Goal: Task Accomplishment & Management: Use online tool/utility

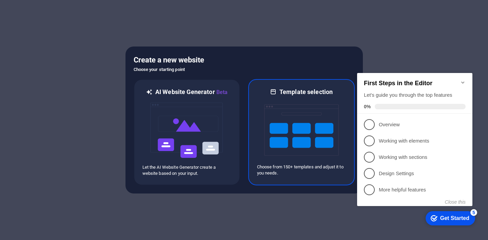
click at [302, 115] on img at bounding box center [301, 130] width 75 height 68
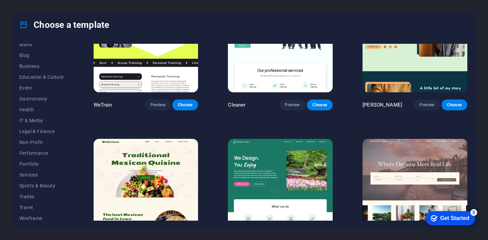
scroll to position [95, 0]
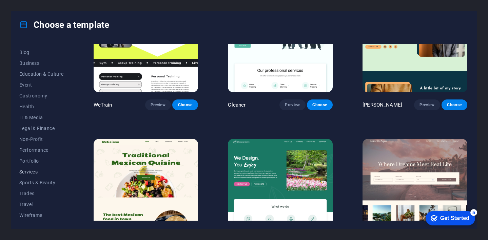
click at [29, 168] on button "Services" at bounding box center [41, 171] width 44 height 11
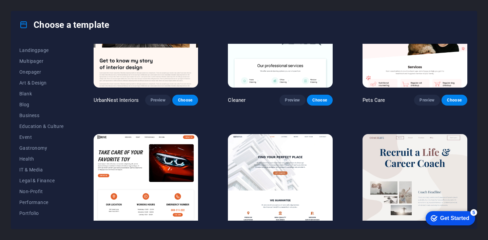
scroll to position [0, 0]
click at [26, 80] on span "Trending" at bounding box center [41, 81] width 44 height 5
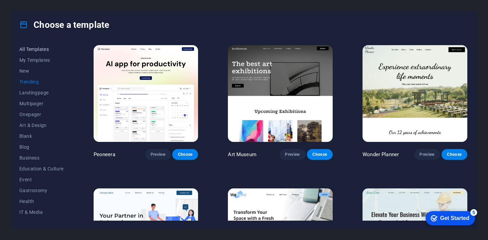
click at [39, 51] on span "All Templates" at bounding box center [41, 48] width 44 height 5
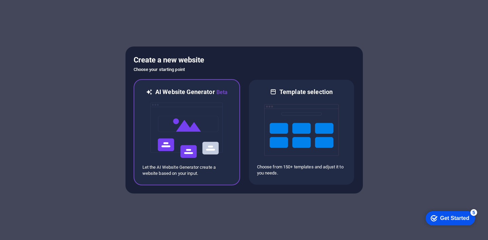
click at [183, 137] on img at bounding box center [187, 130] width 75 height 68
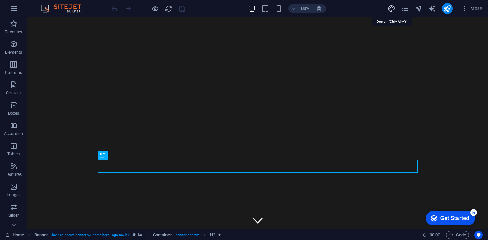
click at [392, 9] on icon "design" at bounding box center [392, 9] width 8 height 8
select select "px"
select select "200"
select select "px"
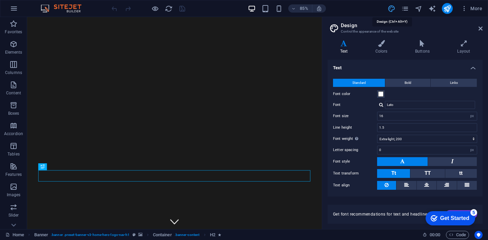
click at [392, 9] on icon "design" at bounding box center [392, 9] width 8 height 8
click at [478, 9] on span "More" at bounding box center [471, 8] width 21 height 7
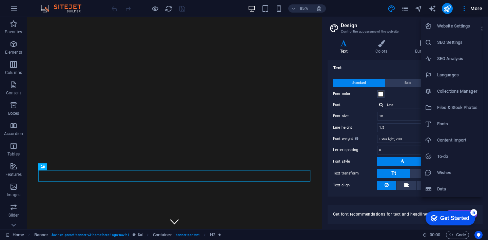
click at [71, 7] on div at bounding box center [244, 120] width 488 height 240
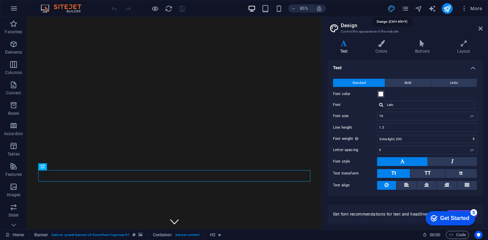
click at [393, 6] on icon "design" at bounding box center [392, 9] width 8 height 8
click at [383, 42] on icon at bounding box center [381, 43] width 37 height 7
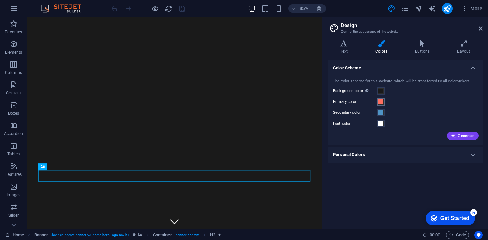
click at [381, 102] on span at bounding box center [380, 101] width 5 height 5
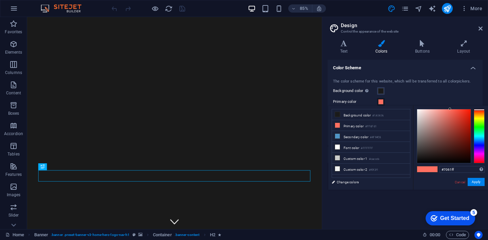
click at [480, 146] on div at bounding box center [479, 136] width 11 height 54
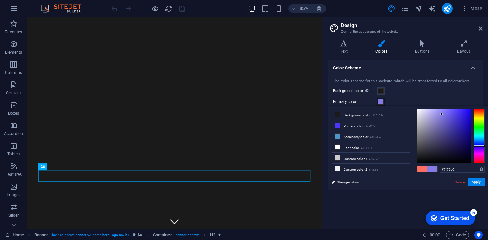
type input "#7e73e0"
drag, startPoint x: 447, startPoint y: 130, endPoint x: 443, endPoint y: 115, distance: 15.6
click at [443, 115] on div at bounding box center [444, 136] width 54 height 54
click at [478, 179] on button "Apply" at bounding box center [476, 182] width 17 height 8
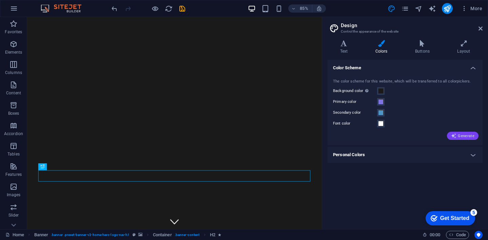
click at [464, 135] on span "Generate" at bounding box center [462, 135] width 23 height 5
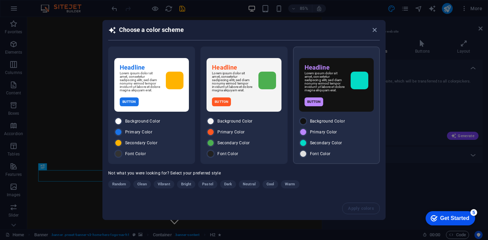
click at [338, 87] on p "Lorem ipsum dolor sit amet, consetetur sadipscing elitr, sed diam nonumy eirmod…" at bounding box center [325, 82] width 41 height 20
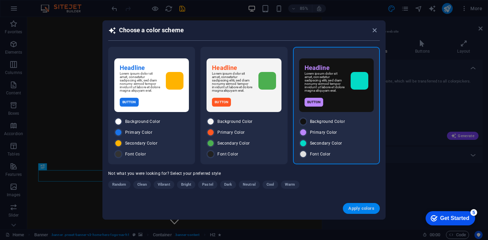
click at [363, 211] on span "Apply colors" at bounding box center [361, 208] width 26 height 5
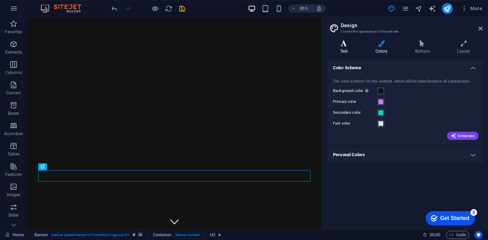
click at [348, 49] on h4 "Text" at bounding box center [345, 47] width 35 height 14
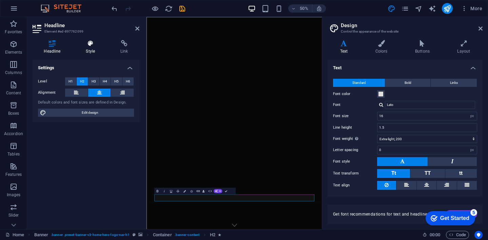
click at [93, 43] on icon at bounding box center [91, 43] width 32 height 7
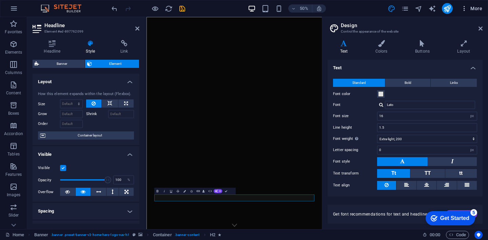
click at [480, 7] on span "More" at bounding box center [471, 8] width 21 height 7
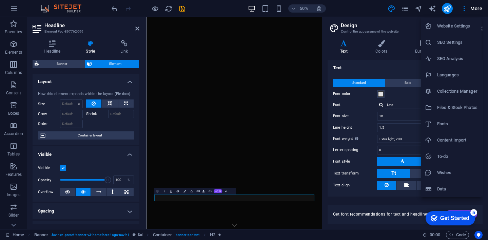
click at [90, 48] on div at bounding box center [244, 120] width 488 height 240
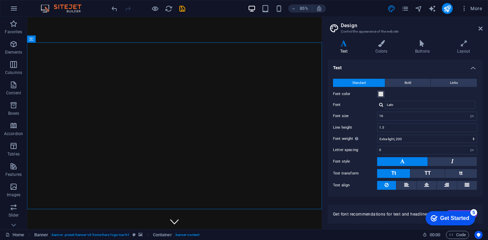
click at [264, 12] on span at bounding box center [265, 8] width 8 height 8
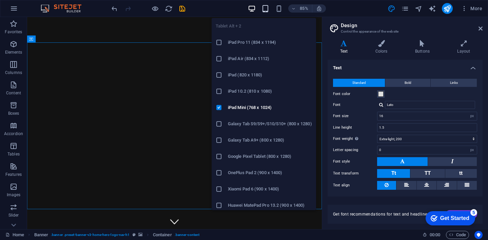
click at [266, 7] on icon "button" at bounding box center [266, 9] width 8 height 8
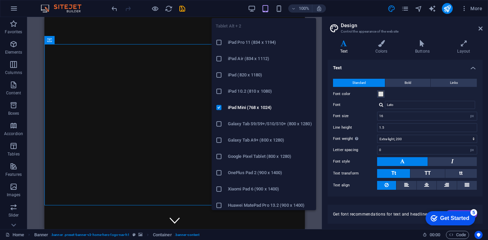
click at [265, 9] on icon "button" at bounding box center [266, 9] width 8 height 8
click at [264, 10] on icon "button" at bounding box center [266, 9] width 8 height 8
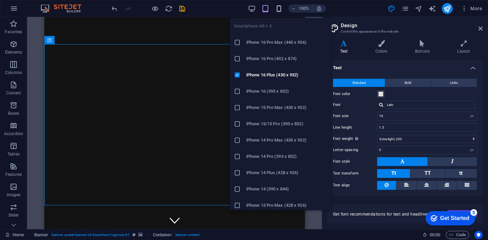
click at [279, 9] on icon "button" at bounding box center [279, 9] width 8 height 8
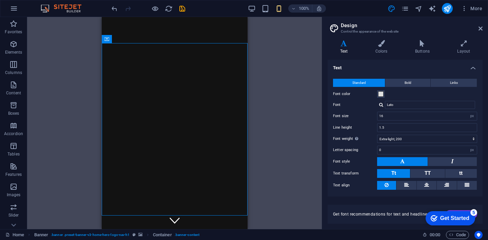
click at [56, 112] on div "H2 Banner Container Banner Menu Bar Spacer Preset Container Text Button Contain…" at bounding box center [174, 123] width 295 height 212
click at [477, 9] on span "More" at bounding box center [471, 8] width 21 height 7
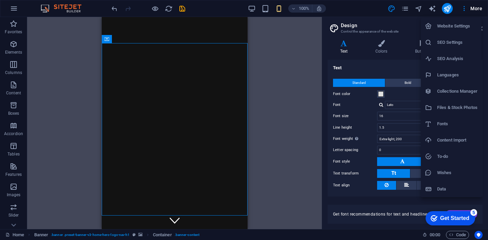
click at [285, 106] on div at bounding box center [244, 120] width 488 height 240
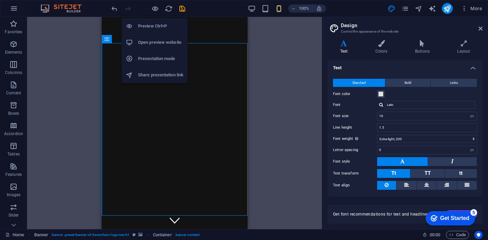
click at [155, 40] on h6 "Open preview website" at bounding box center [160, 42] width 45 height 8
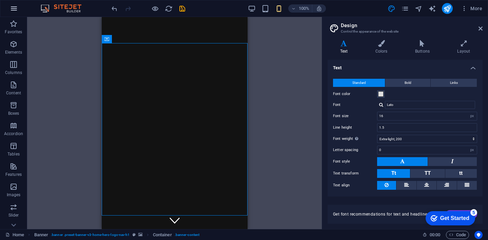
click at [13, 4] on icon "button" at bounding box center [14, 8] width 8 height 8
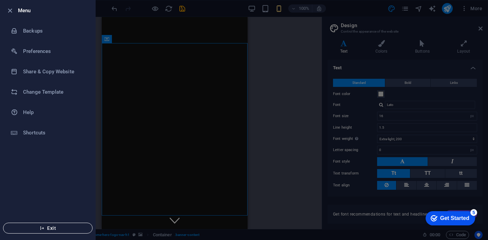
click at [41, 227] on icon "button" at bounding box center [42, 228] width 5 height 5
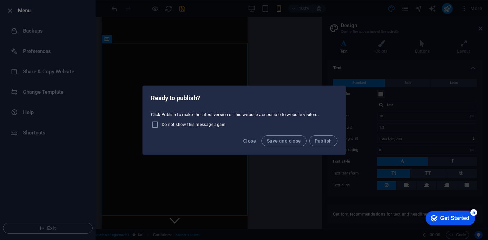
click at [347, 121] on div "Ready to publish? Click Publish to make the latest version of this website acce…" at bounding box center [244, 120] width 488 height 240
click at [250, 141] on span "Close" at bounding box center [249, 140] width 13 height 5
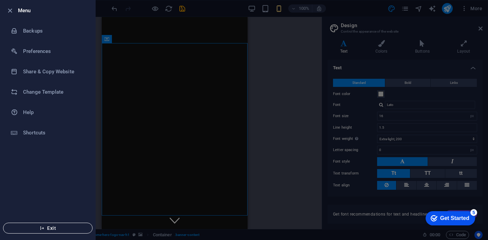
click at [46, 230] on span "Exit" at bounding box center [48, 227] width 78 height 5
click at [446, 217] on div "Get Started" at bounding box center [454, 218] width 29 height 6
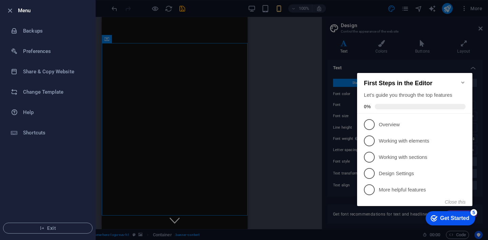
click at [464, 73] on div "First Steps in the Editor Let's guide you through the top features 0%" at bounding box center [414, 93] width 115 height 41
click at [460, 80] on h2 "First Steps in the Editor" at bounding box center [415, 83] width 102 height 7
click at [463, 75] on div "First Steps in the Editor Let's guide you through the top features 0%" at bounding box center [414, 93] width 115 height 41
click at [474, 8] on div at bounding box center [244, 120] width 488 height 240
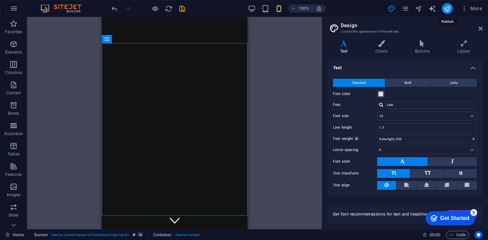
click at [450, 7] on icon "publish" at bounding box center [447, 9] width 8 height 8
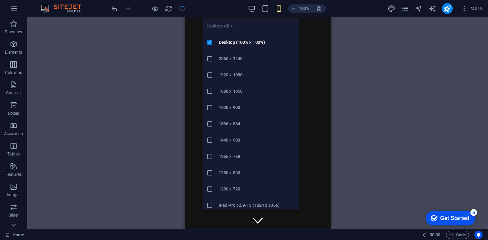
click at [250, 9] on icon "button" at bounding box center [252, 9] width 8 height 8
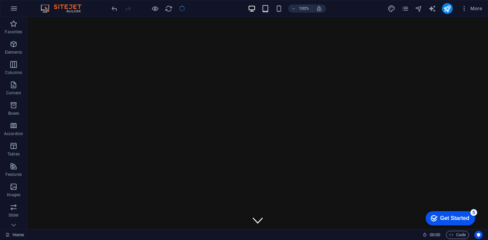
click at [262, 8] on icon "button" at bounding box center [266, 9] width 8 height 8
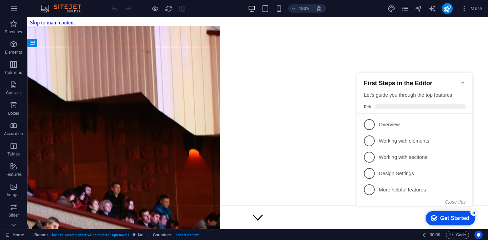
click at [464, 80] on icon "Minimize checklist" at bounding box center [462, 82] width 5 height 5
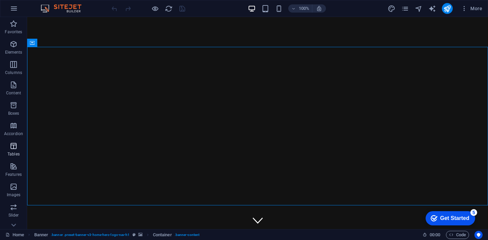
scroll to position [93, 0]
click at [9, 7] on button "button" at bounding box center [14, 8] width 16 height 16
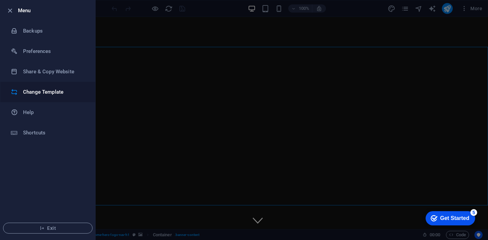
click at [60, 94] on h6 "Change Template" at bounding box center [54, 92] width 63 height 8
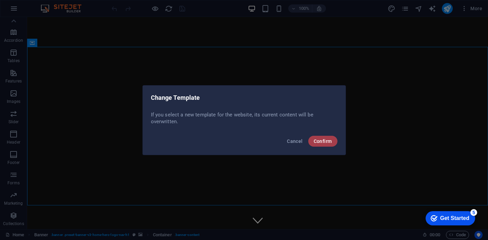
click at [328, 139] on span "Confirm" at bounding box center [323, 140] width 18 height 5
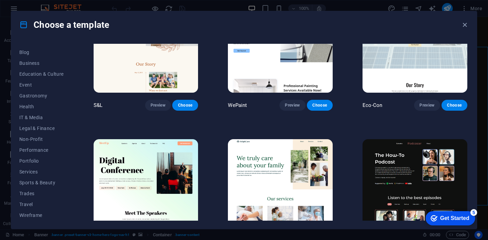
scroll to position [0, 0]
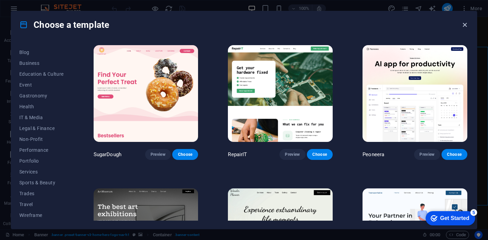
click at [464, 27] on icon "button" at bounding box center [465, 25] width 8 height 8
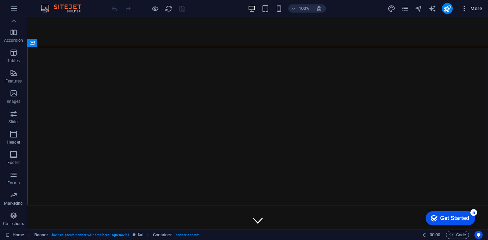
click at [473, 8] on span "More" at bounding box center [471, 8] width 21 height 7
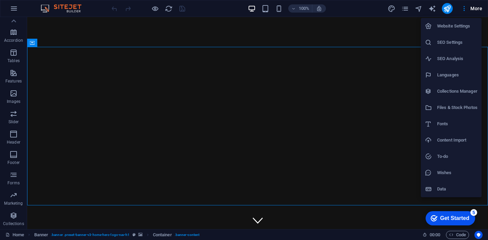
click at [459, 25] on h6 "Website Settings" at bounding box center [457, 26] width 40 height 8
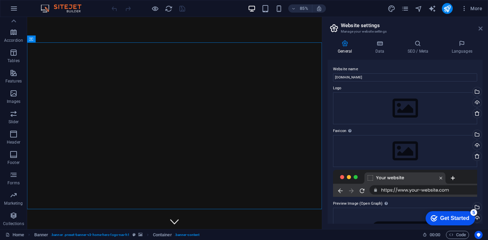
click at [481, 27] on icon at bounding box center [481, 28] width 4 height 5
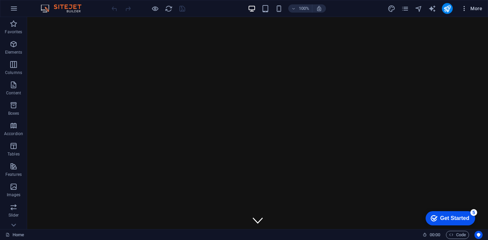
click at [474, 11] on span "More" at bounding box center [471, 8] width 21 height 7
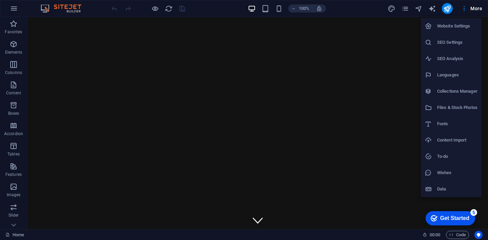
click at [448, 10] on div at bounding box center [244, 120] width 488 height 240
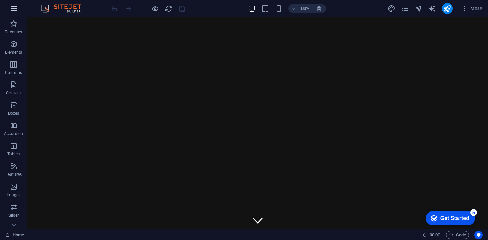
click at [14, 7] on icon "button" at bounding box center [14, 8] width 8 height 8
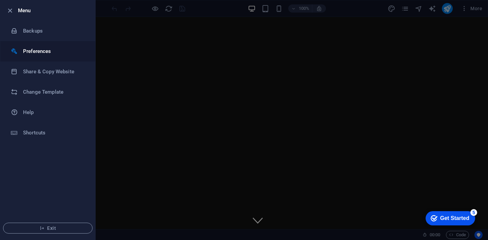
click at [34, 50] on h6 "Preferences" at bounding box center [54, 51] width 63 height 8
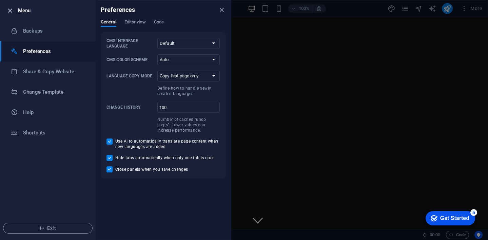
click at [8, 11] on icon "button" at bounding box center [10, 11] width 8 height 8
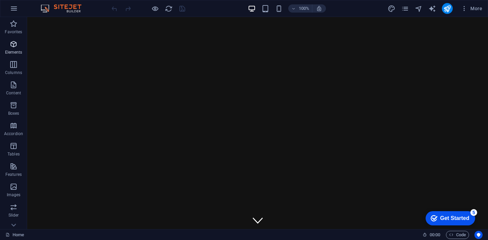
scroll to position [93, 0]
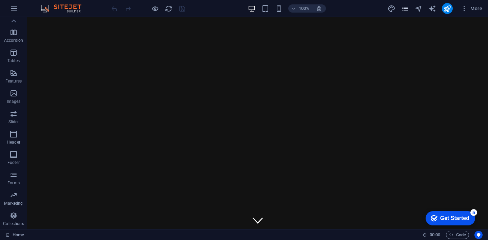
click at [404, 5] on icon "pages" at bounding box center [405, 9] width 8 height 8
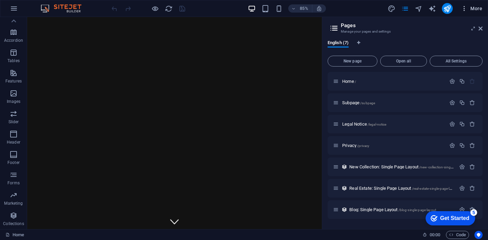
click at [466, 10] on icon "button" at bounding box center [464, 8] width 7 height 7
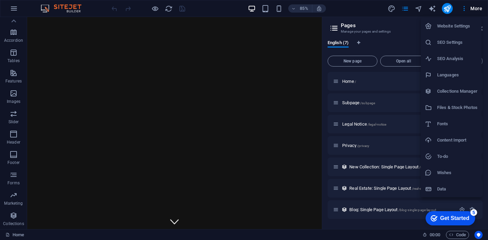
click at [423, 16] on div at bounding box center [244, 120] width 488 height 240
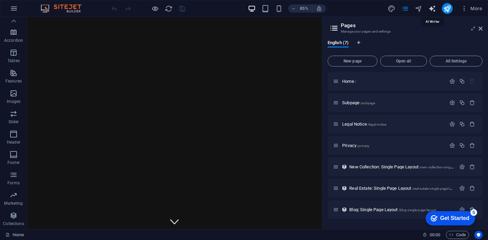
click at [434, 10] on icon "text_generator" at bounding box center [432, 9] width 8 height 8
select select "English"
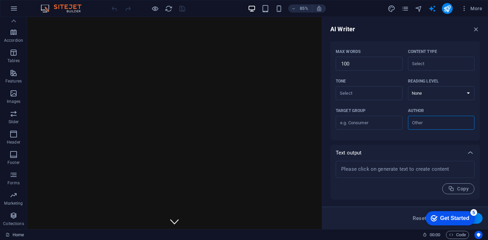
scroll to position [0, 0]
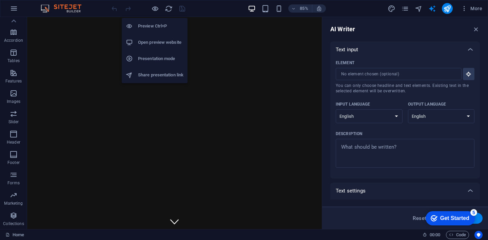
click at [145, 75] on h6 "Share presentation link" at bounding box center [160, 75] width 45 height 8
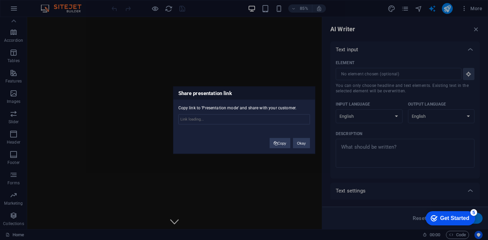
type input "[URL][DOMAIN_NAME]"
click at [280, 142] on button "Copy" at bounding box center [280, 143] width 21 height 10
click at [186, 11] on div "Share presentation link Copy link to 'Presentation mode' and share with your cu…" at bounding box center [244, 120] width 488 height 240
click at [166, 9] on div "Share presentation link Copy link to 'Presentation mode' and share with your cu…" at bounding box center [244, 120] width 488 height 240
click at [306, 143] on button "Okay" at bounding box center [301, 143] width 17 height 10
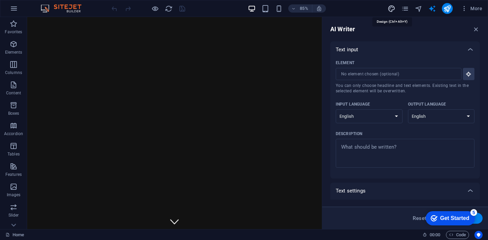
click at [392, 10] on icon "design" at bounding box center [392, 9] width 8 height 8
select select "px"
select select "200"
select select "px"
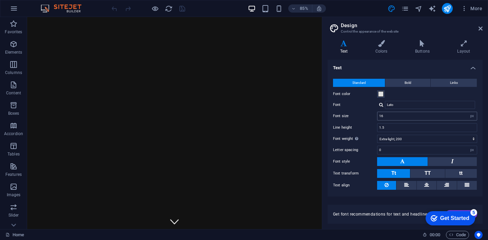
scroll to position [17, 0]
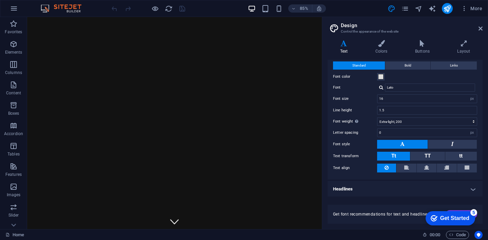
click at [454, 217] on div "Get Started" at bounding box center [454, 218] width 29 height 6
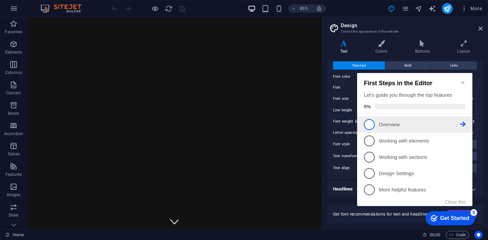
click at [409, 119] on link "1 Overview - incomplete" at bounding box center [415, 124] width 102 height 11
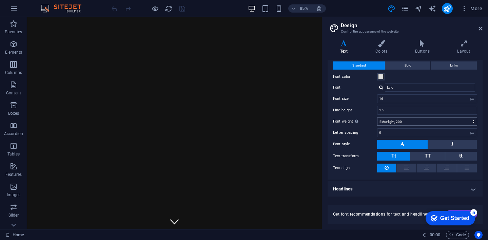
scroll to position [0, 0]
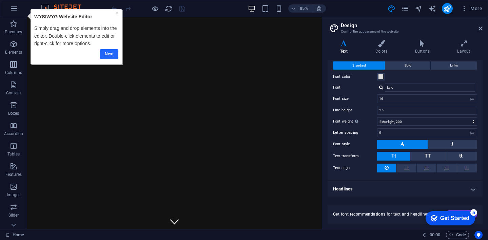
click at [111, 53] on link "Next" at bounding box center [109, 54] width 18 height 10
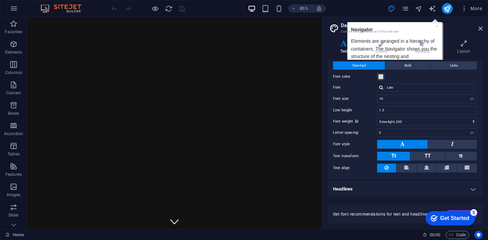
click at [438, 25] on h2 "Design" at bounding box center [412, 25] width 142 height 6
click at [431, 6] on icon "text_generator" at bounding box center [432, 9] width 8 height 8
select select "English"
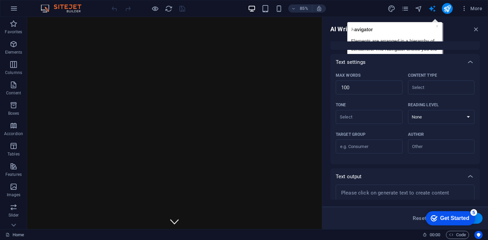
scroll to position [152, 0]
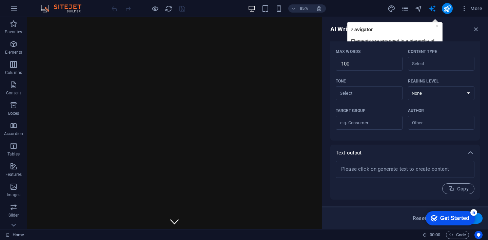
click at [428, 35] on div "AI Writer Text input Element ​ You can only choose headline and text elements. …" at bounding box center [405, 123] width 166 height 212
click at [449, 215] on div "Get Started" at bounding box center [454, 218] width 29 height 6
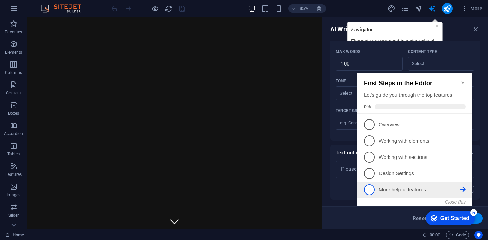
click at [437, 189] on p "More helpful features - incomplete" at bounding box center [419, 189] width 81 height 7
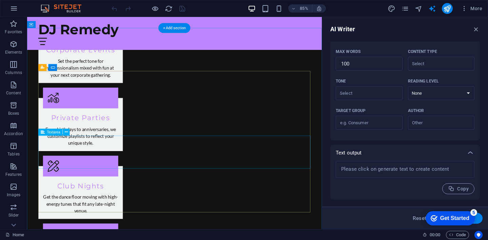
scroll to position [882, 0]
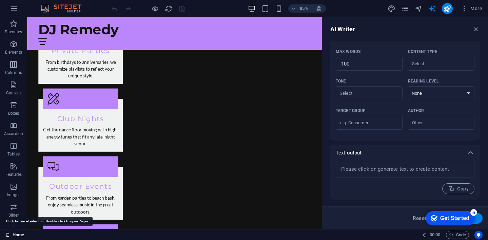
click at [15, 235] on link "Home" at bounding box center [14, 235] width 19 height 8
